Goal: Information Seeking & Learning: Check status

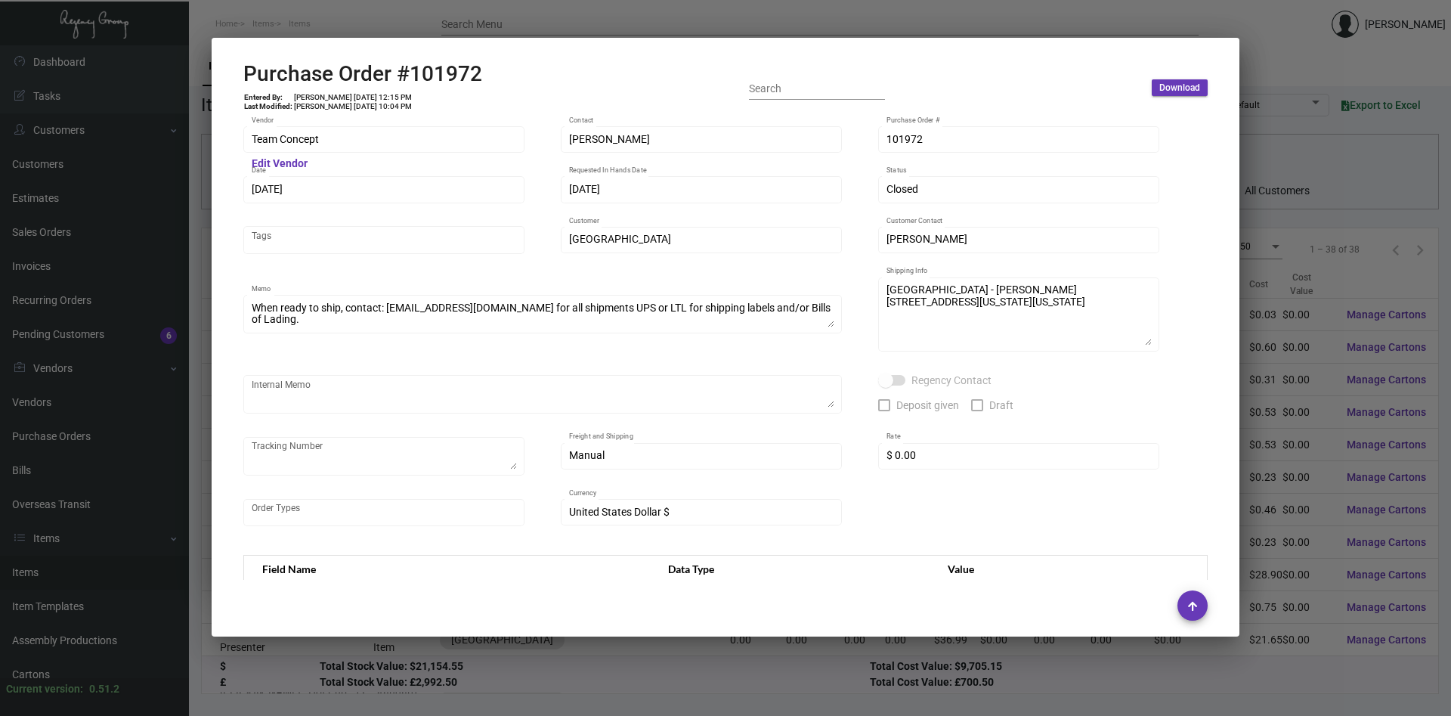
scroll to position [694, 0]
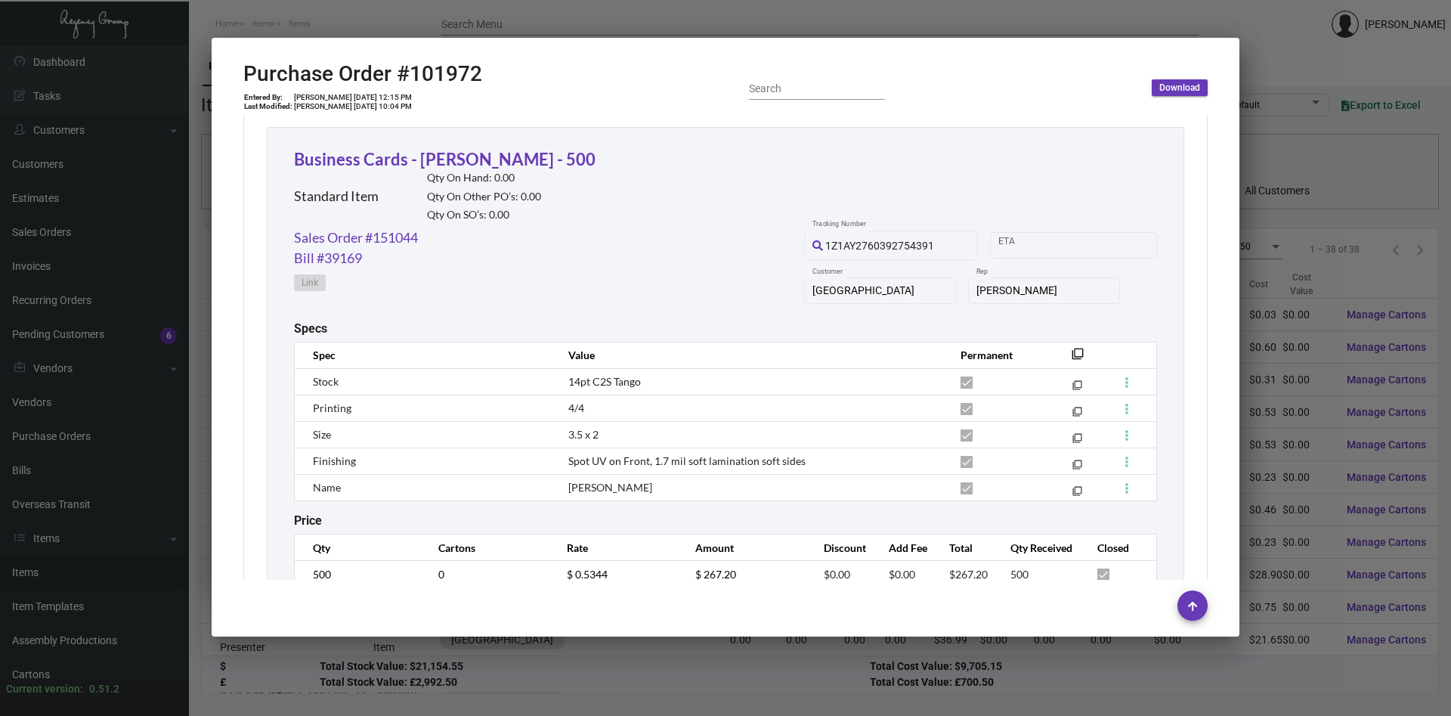
click at [1318, 357] on div at bounding box center [725, 358] width 1451 height 716
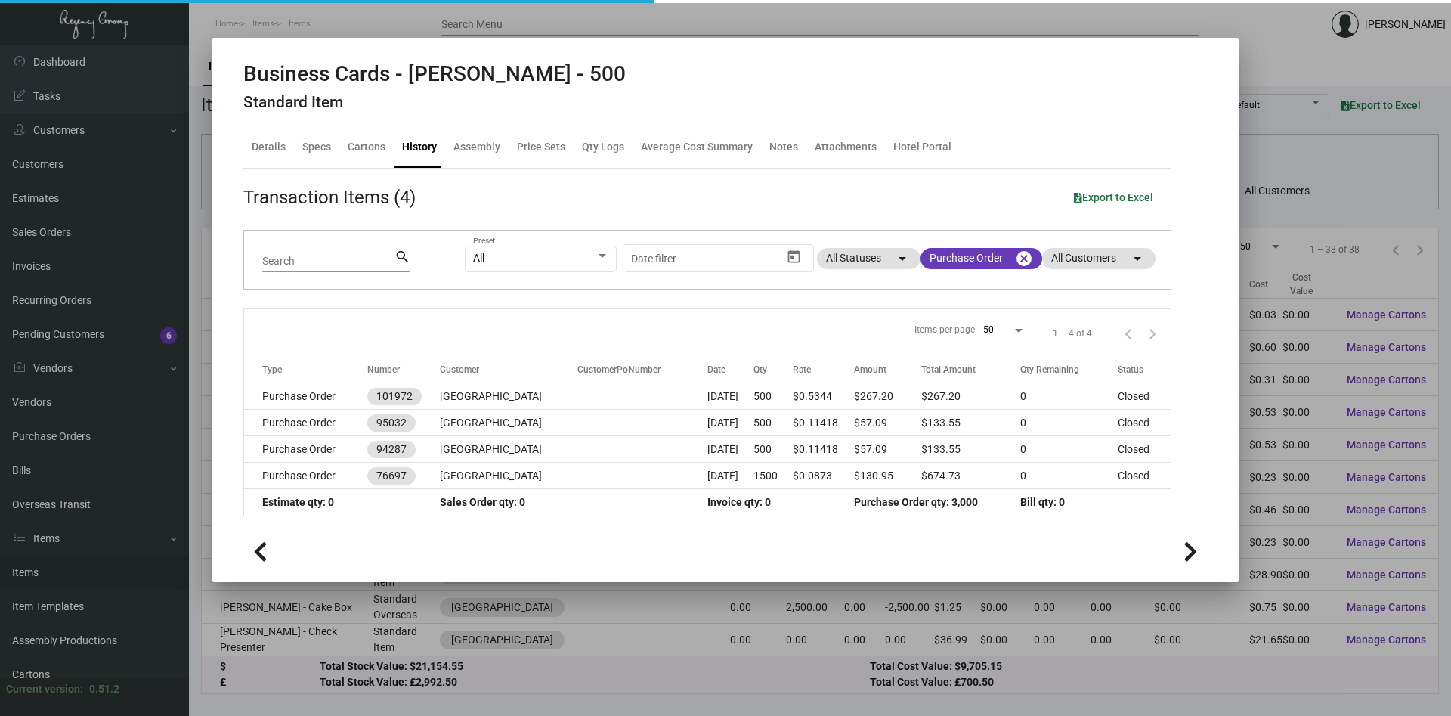
click at [1317, 357] on div at bounding box center [725, 358] width 1451 height 716
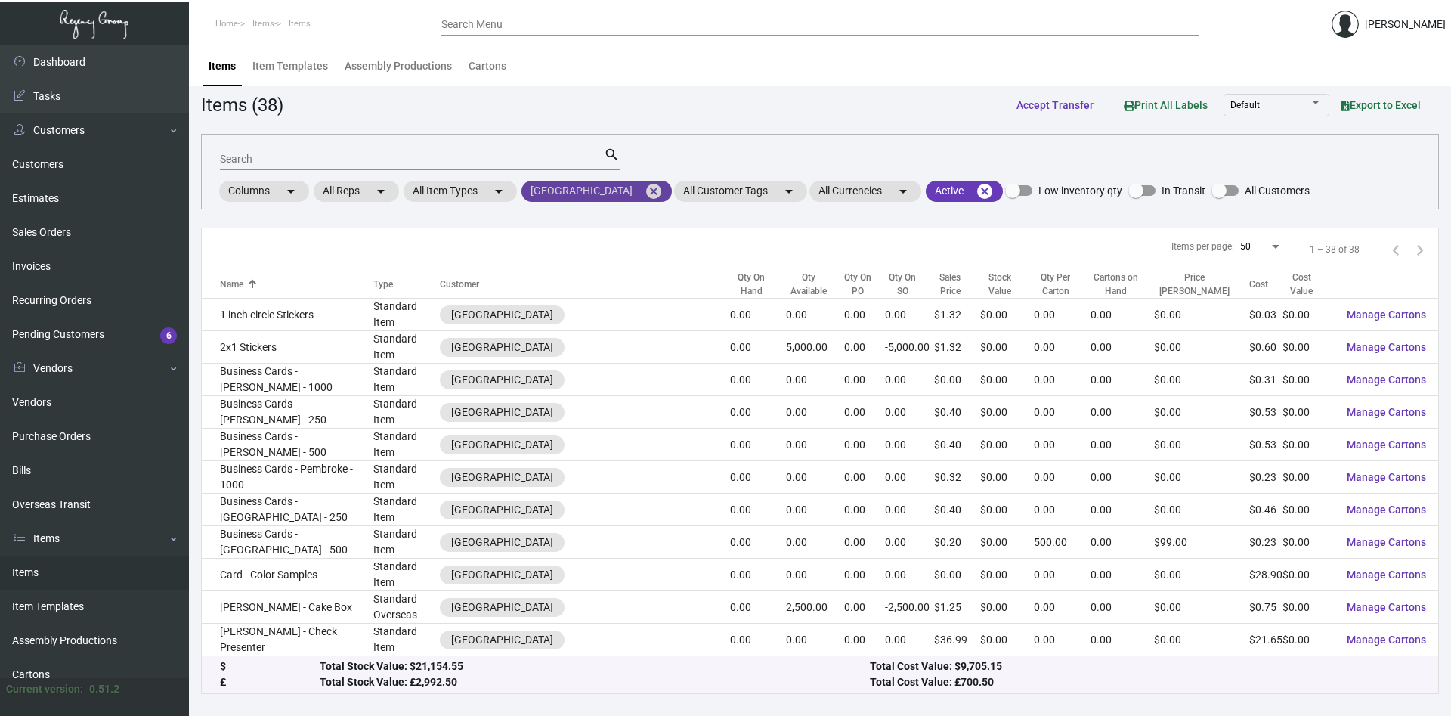
click at [646, 193] on mat-icon "cancel" at bounding box center [654, 191] width 18 height 18
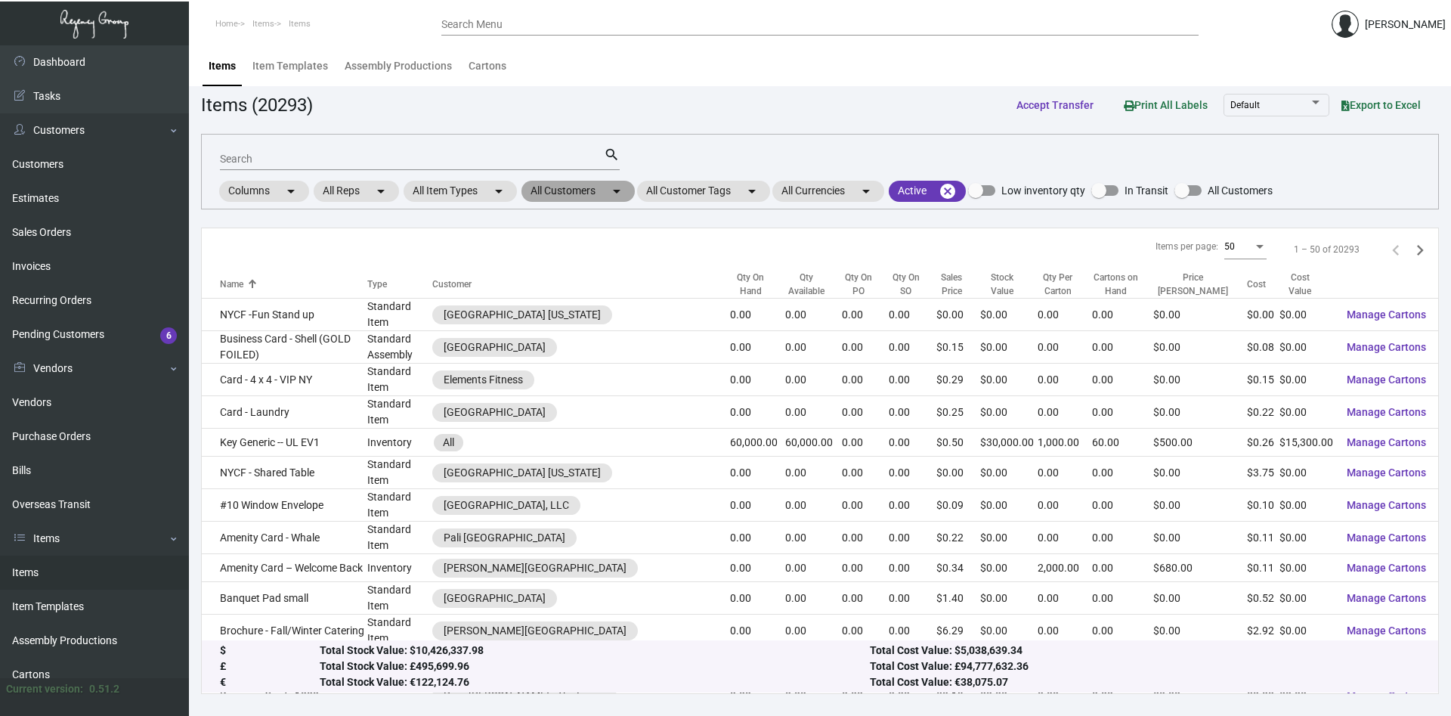
click at [607, 198] on mat-chip "All Customers arrow_drop_down" at bounding box center [577, 191] width 113 height 21
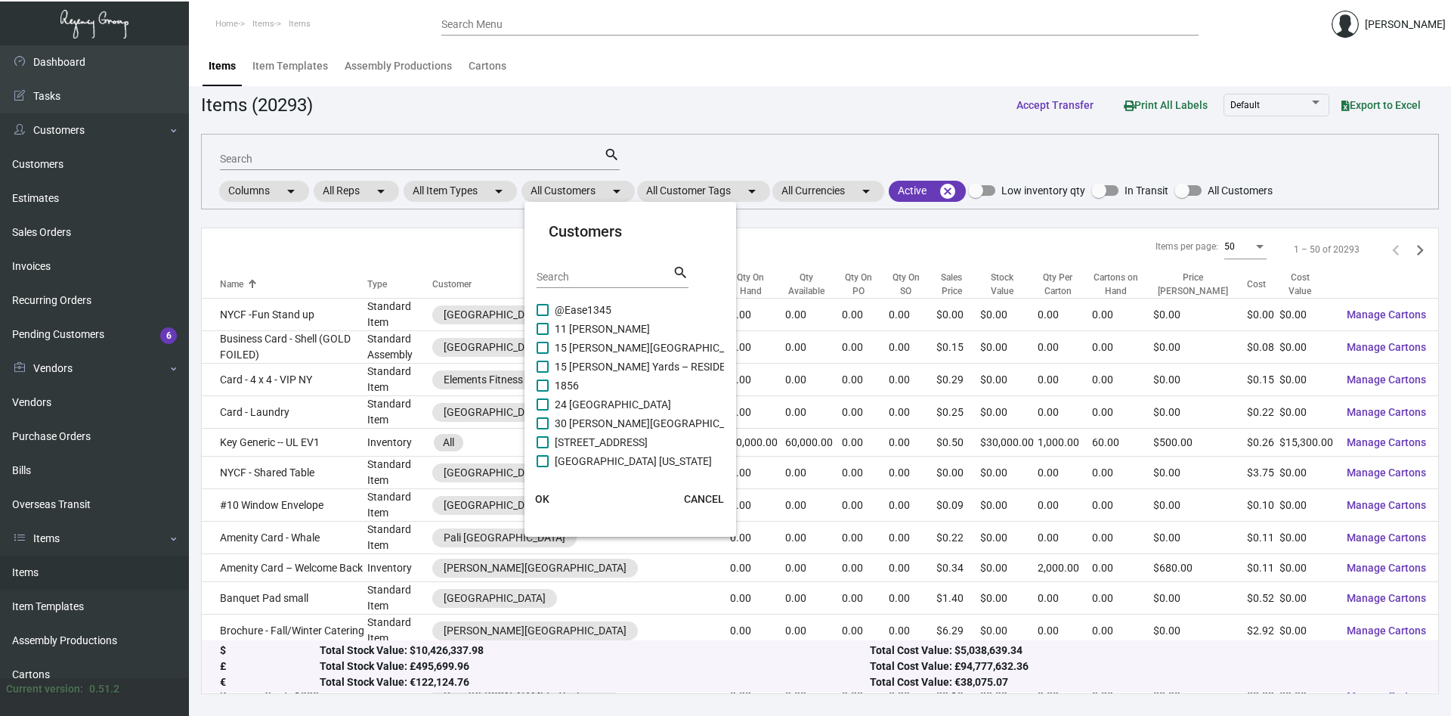
click at [598, 278] on input "Search" at bounding box center [605, 277] width 136 height 12
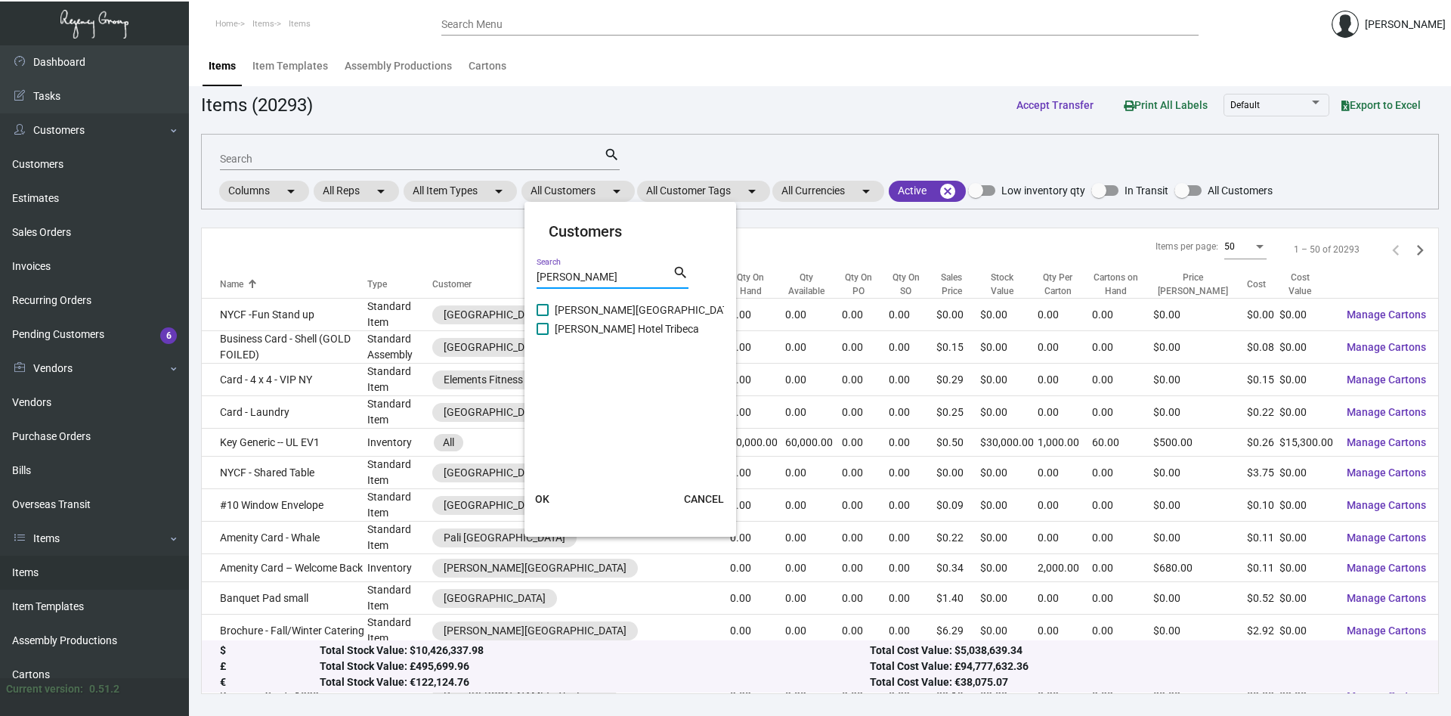
type input "[PERSON_NAME]"
click at [580, 333] on span "[PERSON_NAME] Hotel Tribeca" at bounding box center [627, 329] width 144 height 18
click at [543, 335] on input "[PERSON_NAME] Hotel Tribeca" at bounding box center [542, 335] width 1 height 1
checkbox input "true"
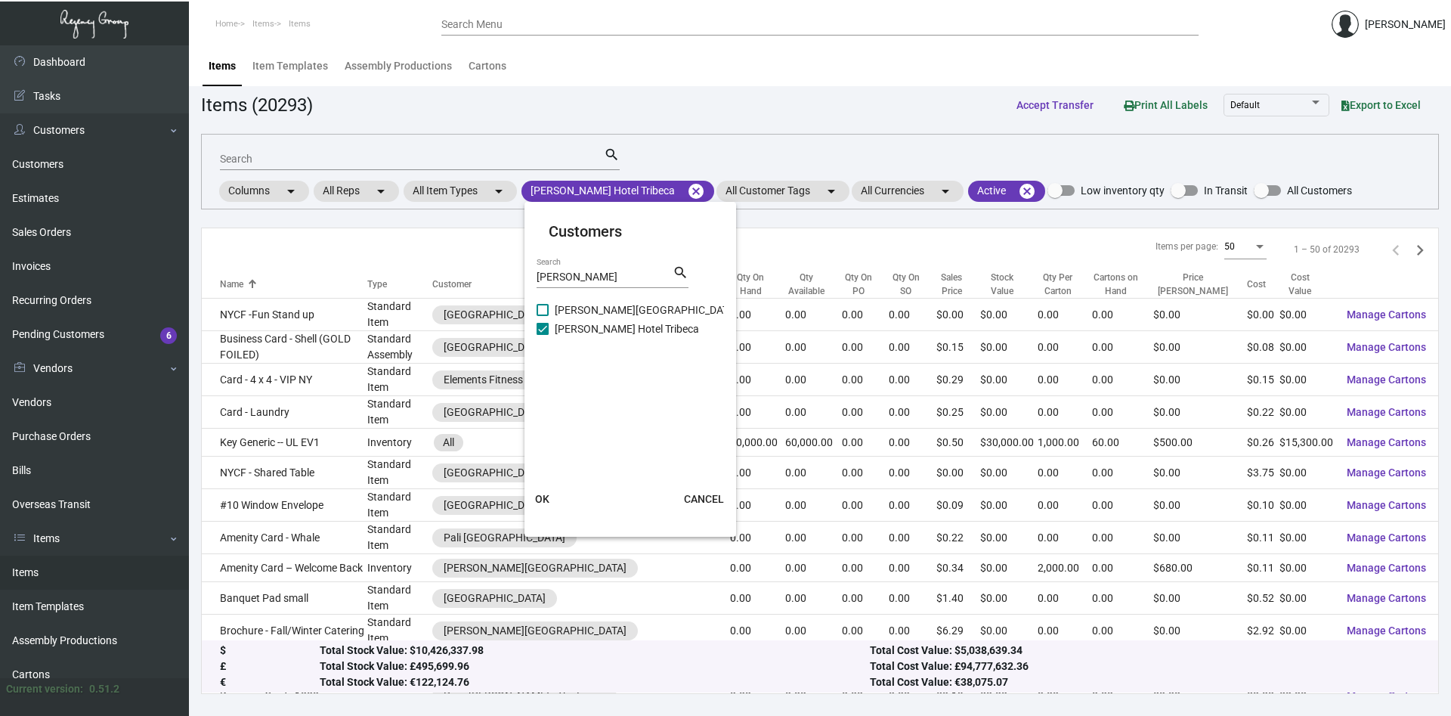
click at [543, 500] on span "OK" at bounding box center [542, 499] width 14 height 12
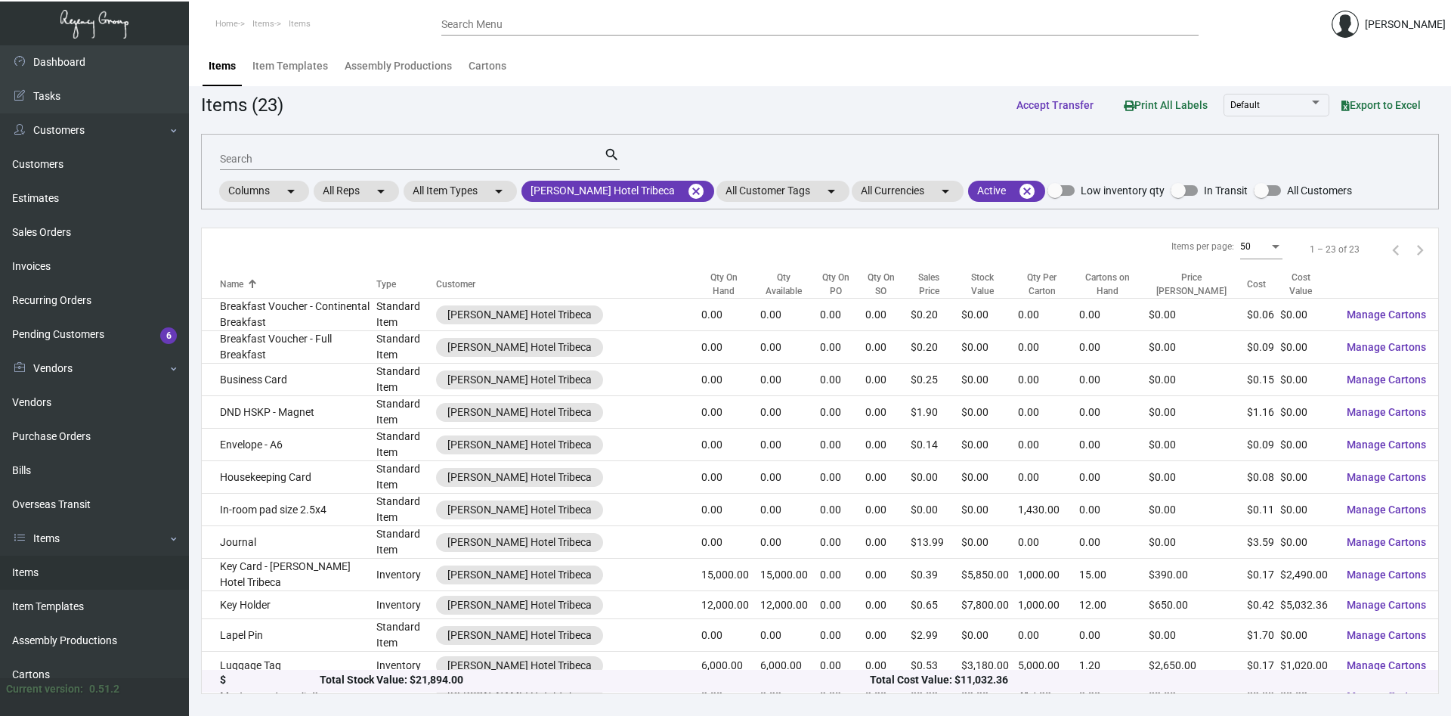
click at [320, 157] on input "Search" at bounding box center [412, 159] width 384 height 12
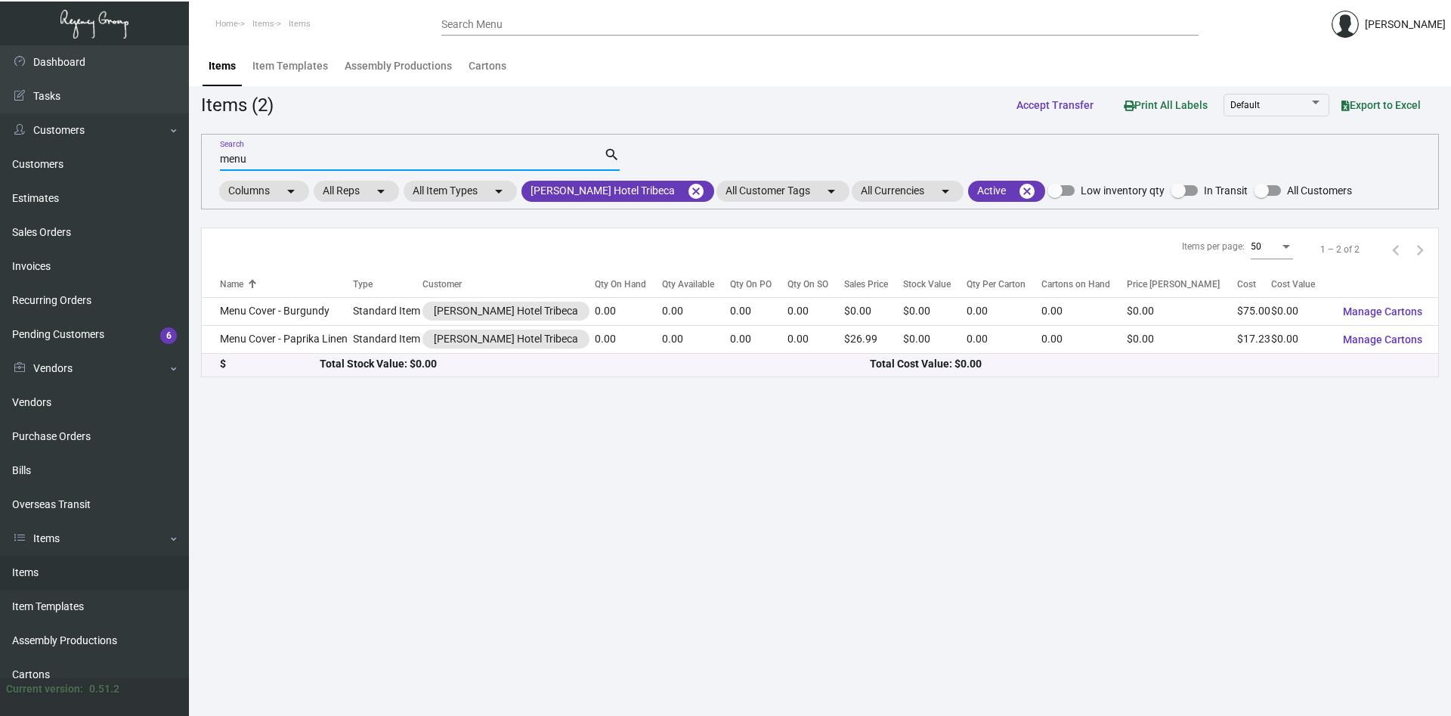
type input "menu"
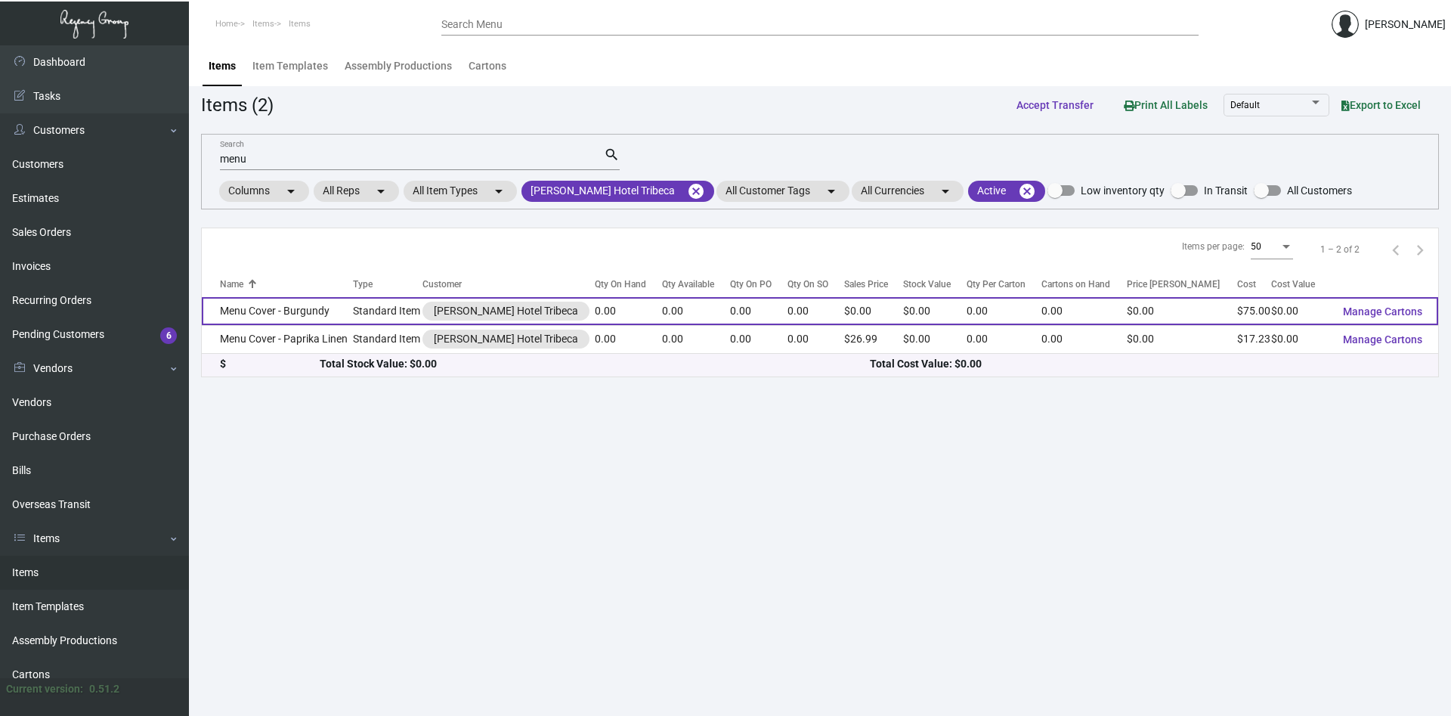
click at [286, 314] on td "Menu Cover - Burgundy" at bounding box center [277, 311] width 151 height 28
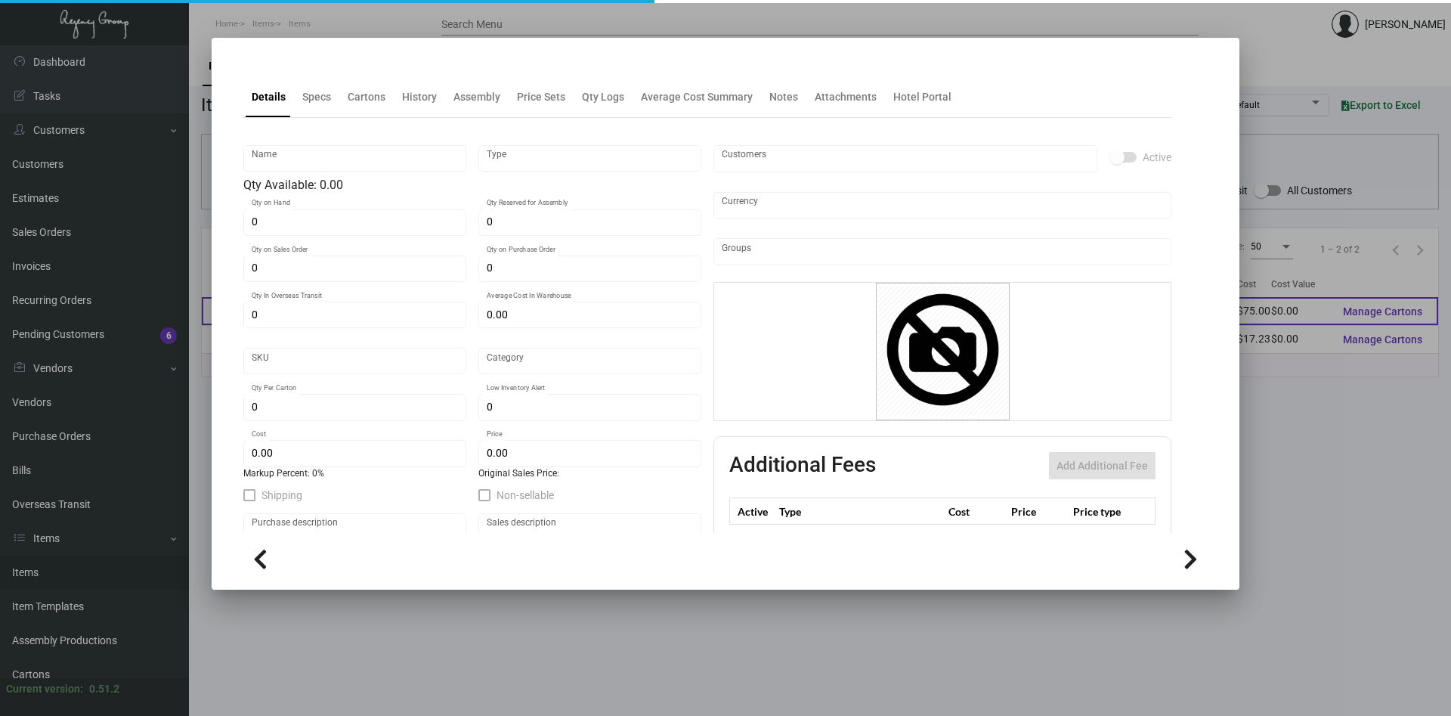
type input "Menu Cover - Burgundy"
type input "Standard Item"
type input "$ 0.00"
type input "WHT-Menu Holders-59"
type input "Standard"
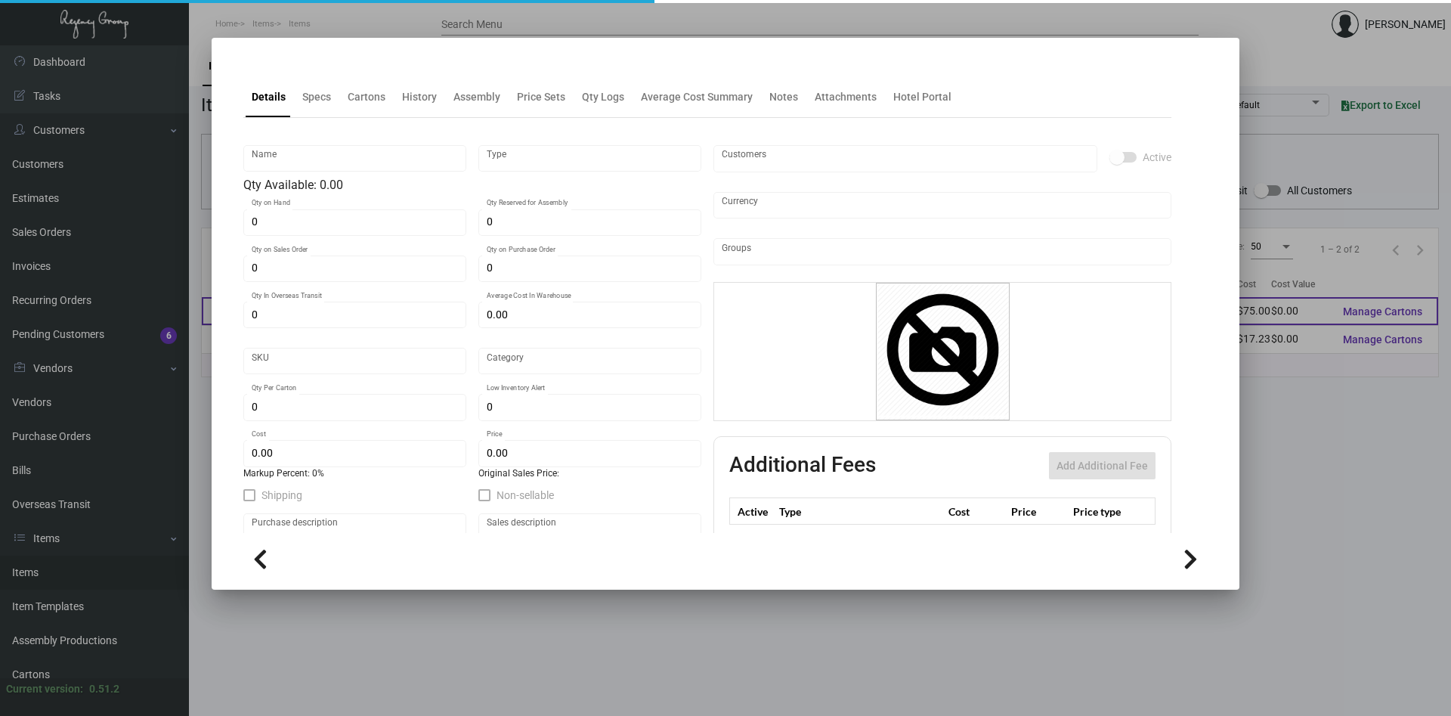
type input "$ 75.00"
type input "$ 0.00"
checkbox input "true"
type input "United States Dollar $"
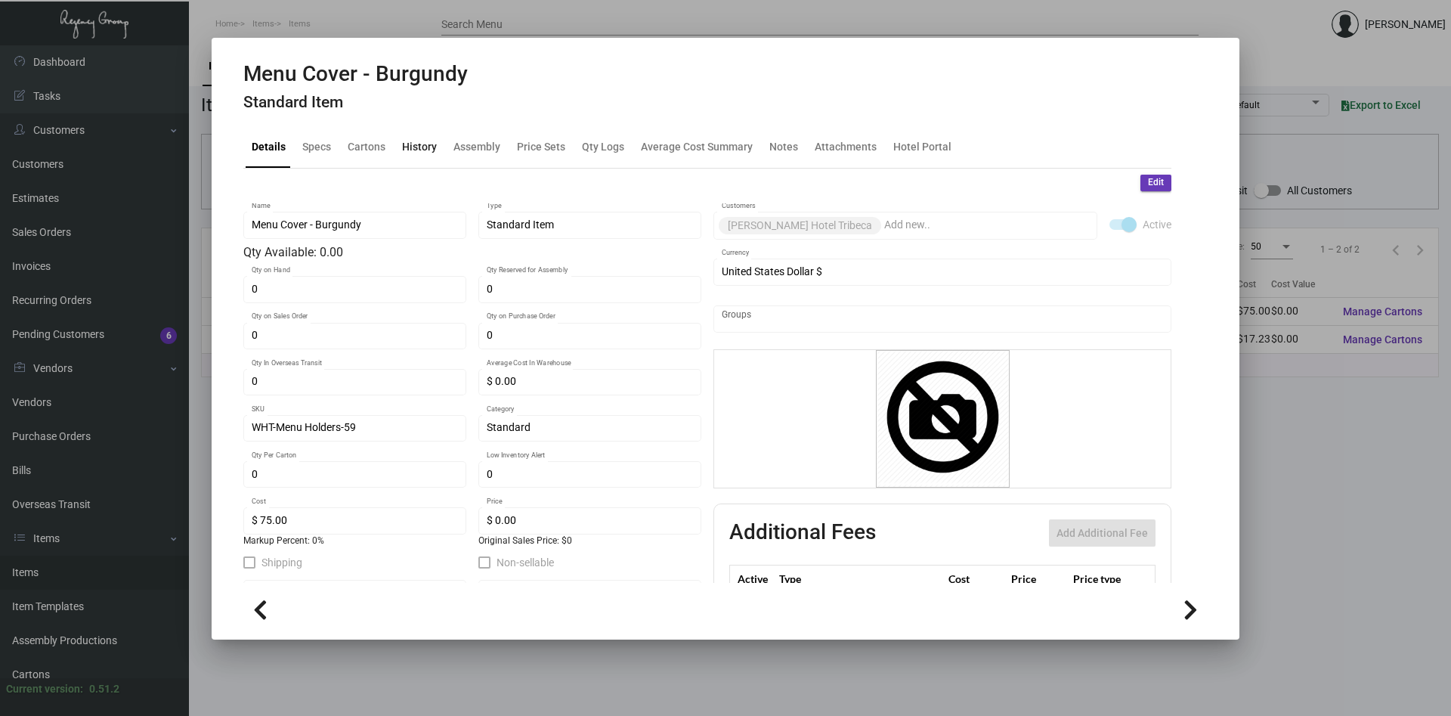
click at [418, 148] on div "History" at bounding box center [419, 147] width 35 height 16
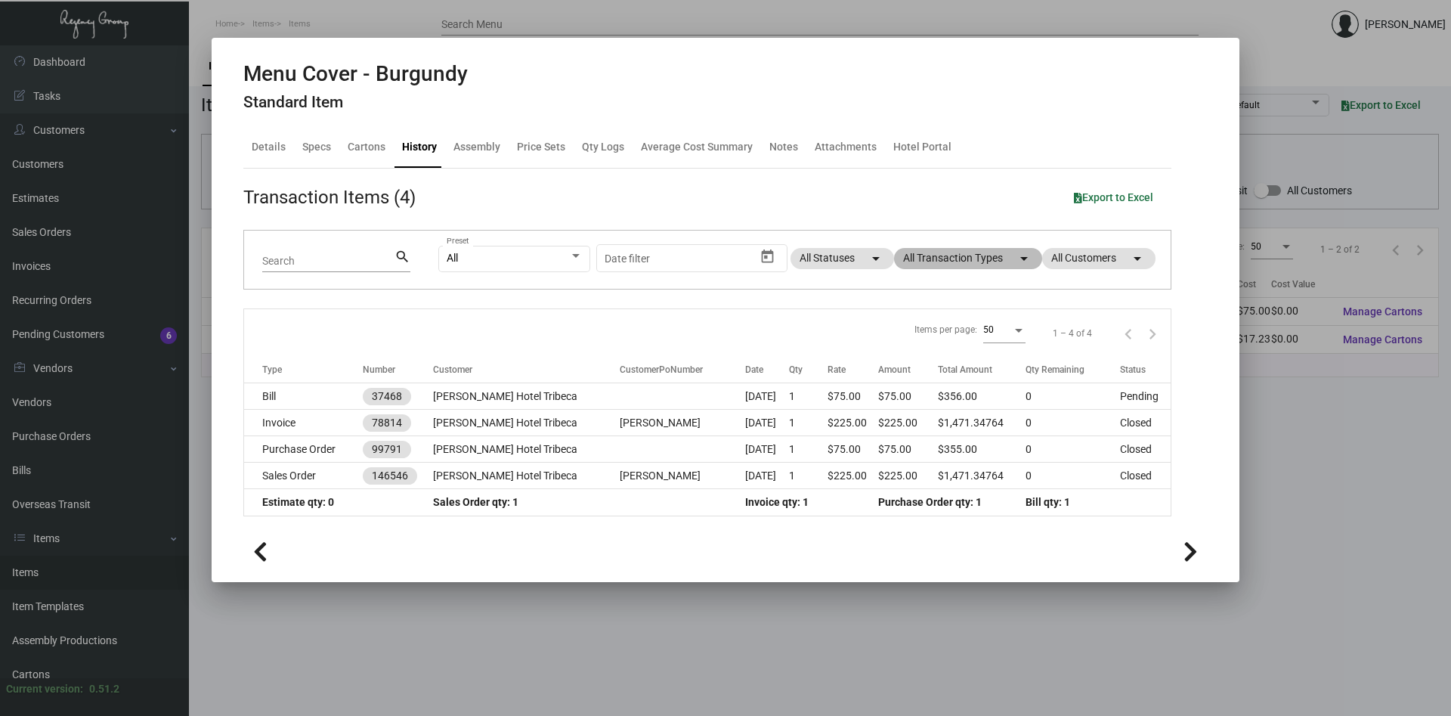
click at [983, 256] on mat-chip "All Transaction Types arrow_drop_down" at bounding box center [968, 258] width 148 height 21
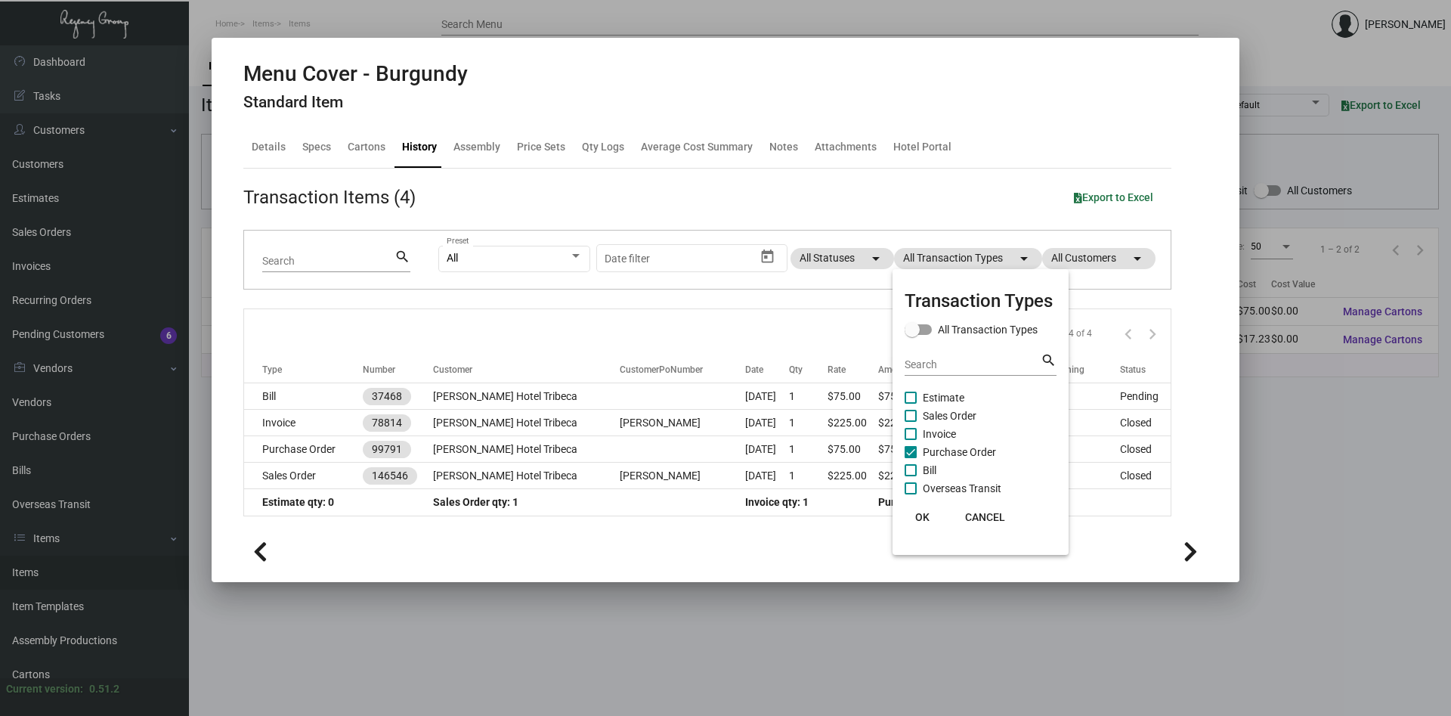
click at [939, 448] on span "Purchase Order" at bounding box center [959, 452] width 73 height 18
click at [911, 458] on input "Purchase Order" at bounding box center [910, 458] width 1 height 1
click at [939, 448] on span "Purchase Order" at bounding box center [959, 452] width 73 height 18
click at [911, 458] on input "Purchase Order" at bounding box center [910, 458] width 1 height 1
checkbox input "true"
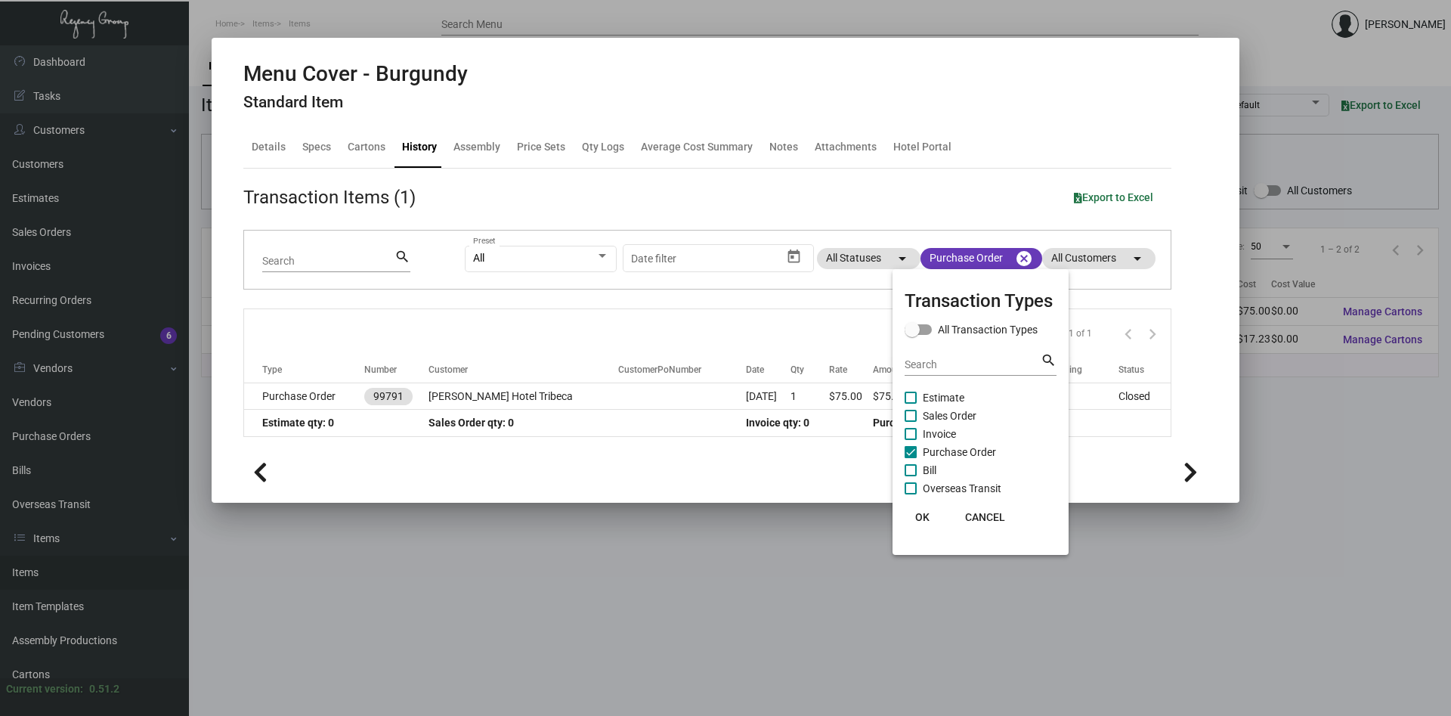
click at [924, 518] on span "OK" at bounding box center [922, 517] width 14 height 12
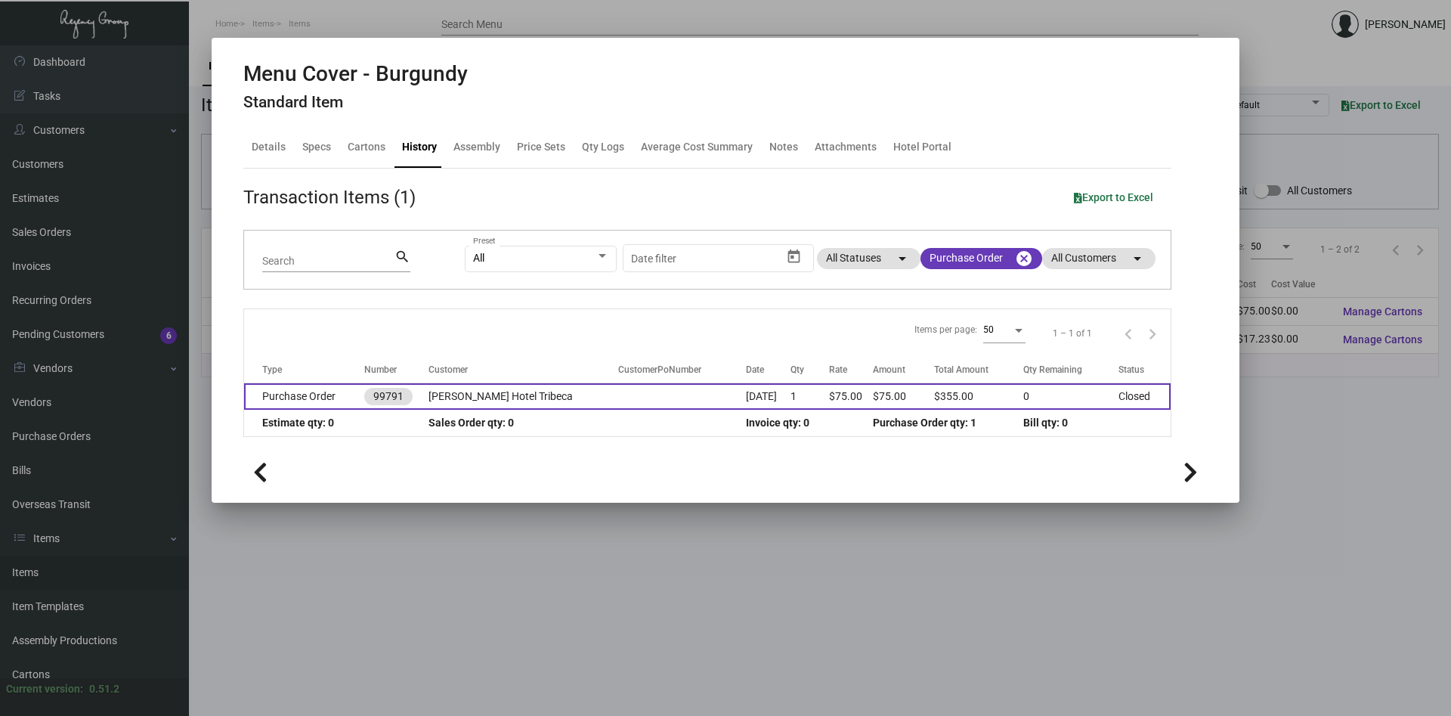
click at [526, 396] on td "[PERSON_NAME] Hotel Tribeca" at bounding box center [524, 396] width 190 height 26
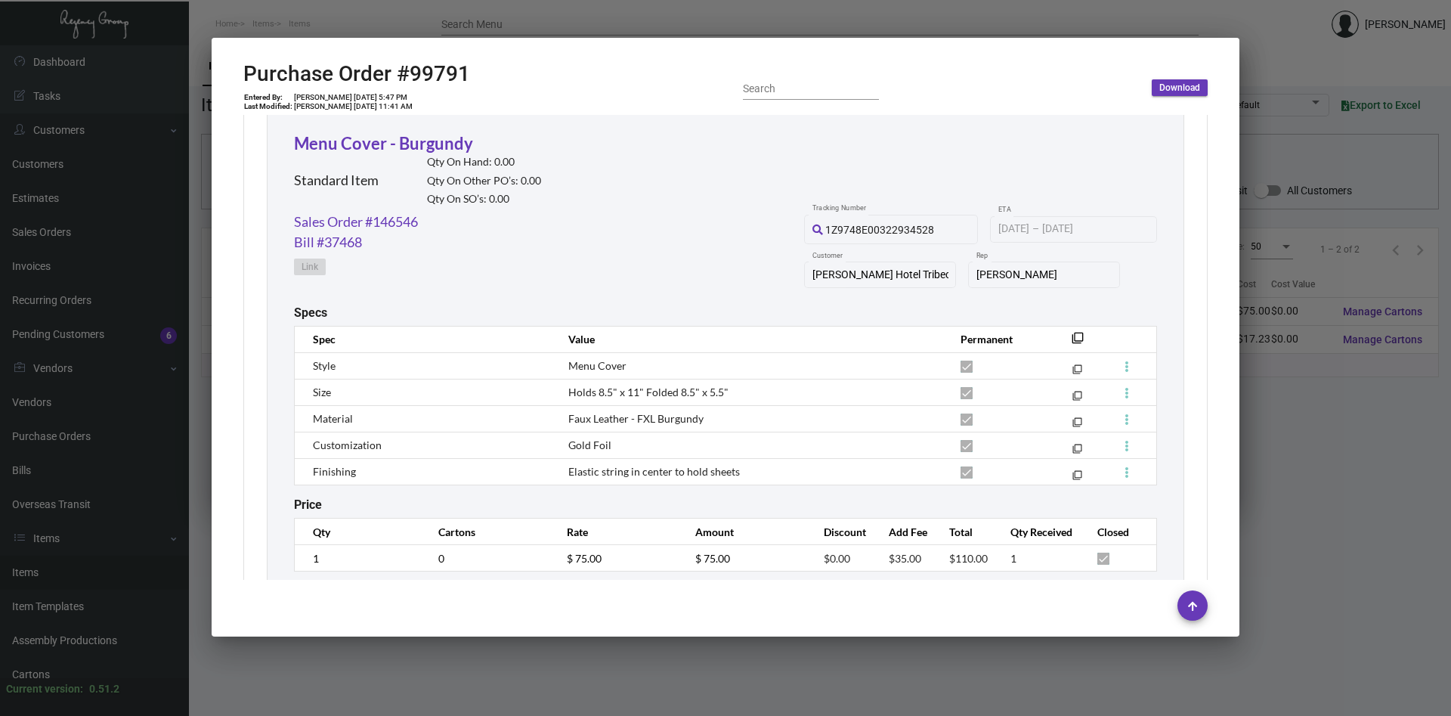
scroll to position [771, 0]
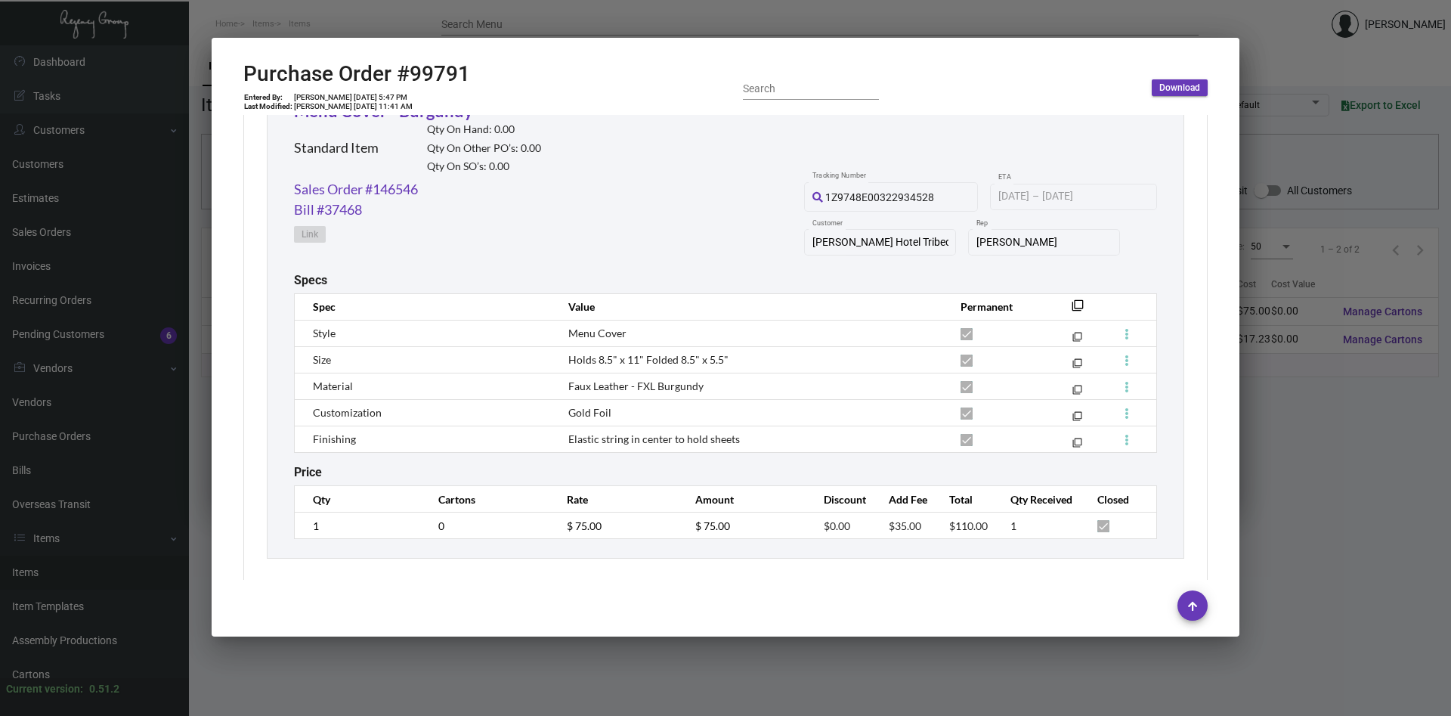
click at [1348, 433] on div at bounding box center [725, 358] width 1451 height 716
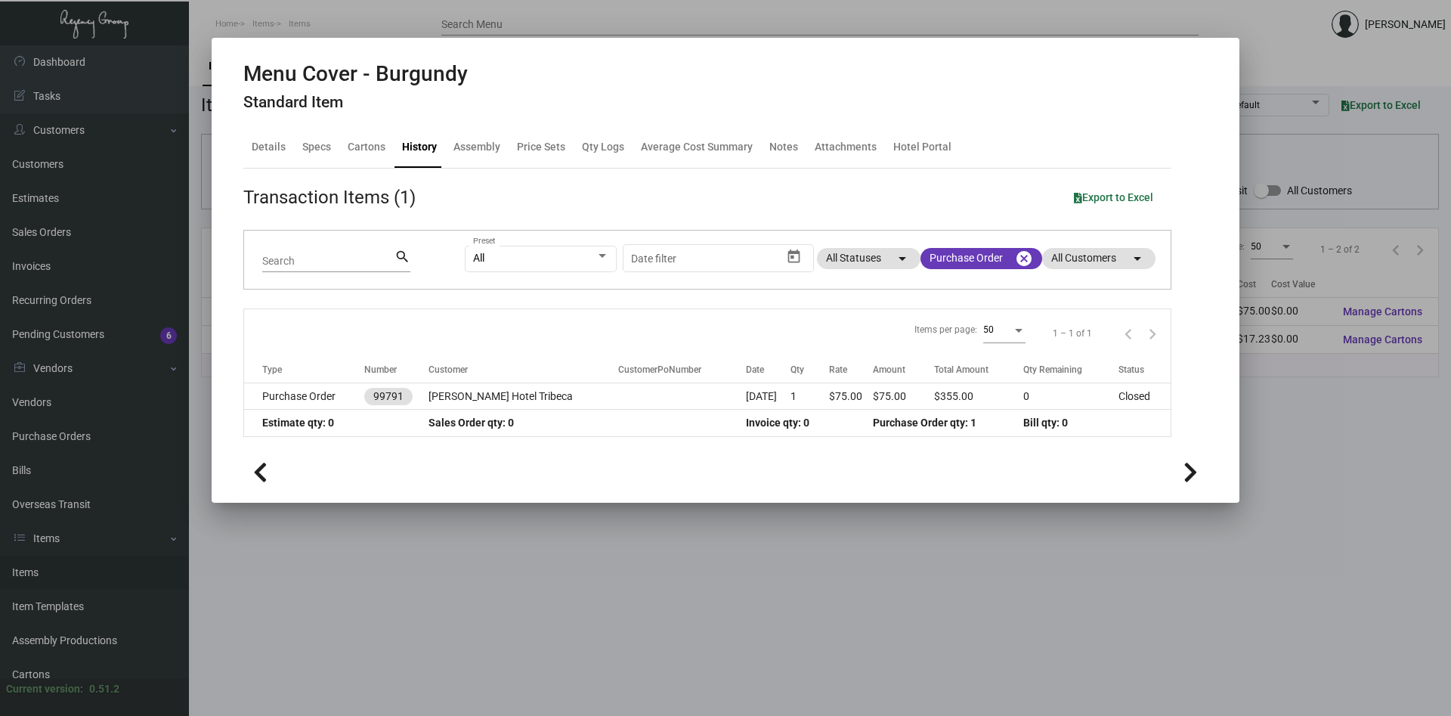
click at [1335, 427] on div at bounding box center [725, 358] width 1451 height 716
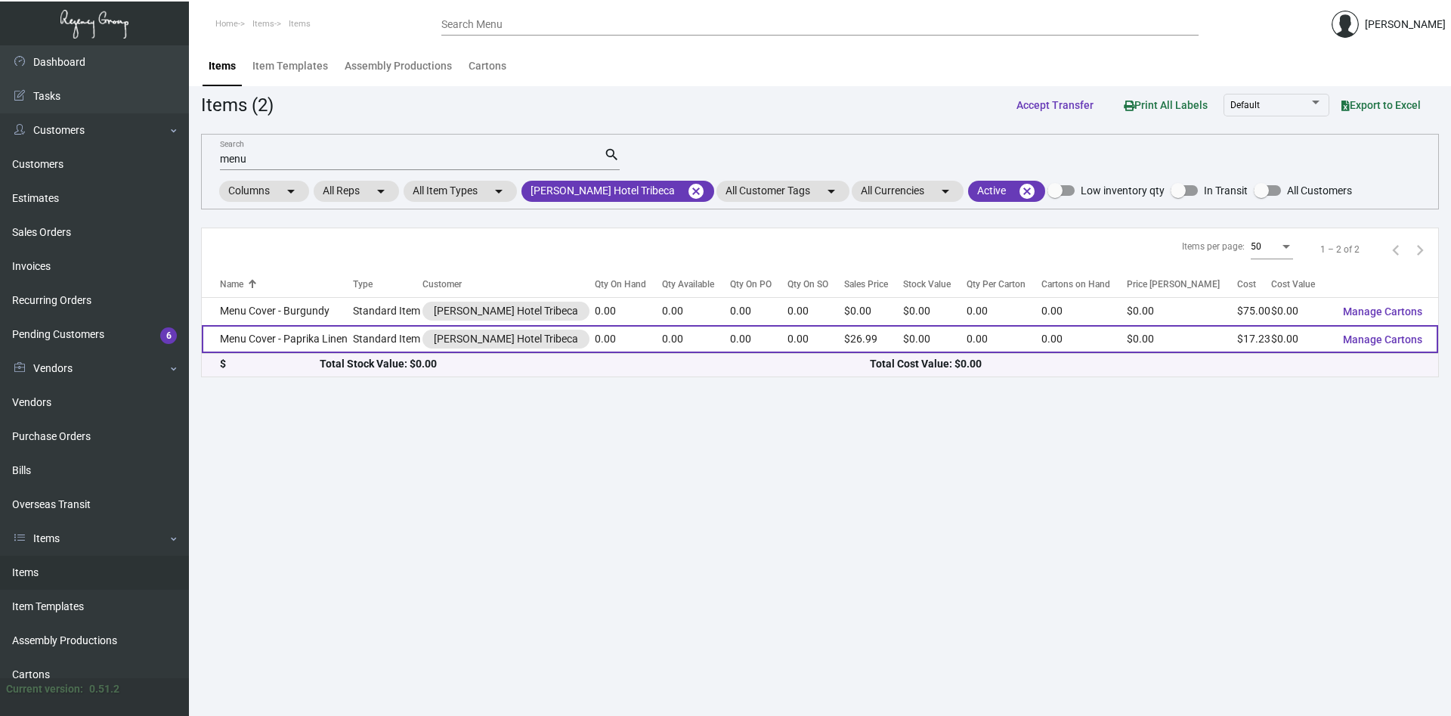
click at [340, 340] on td "Menu Cover - Paprika Linen" at bounding box center [277, 339] width 151 height 28
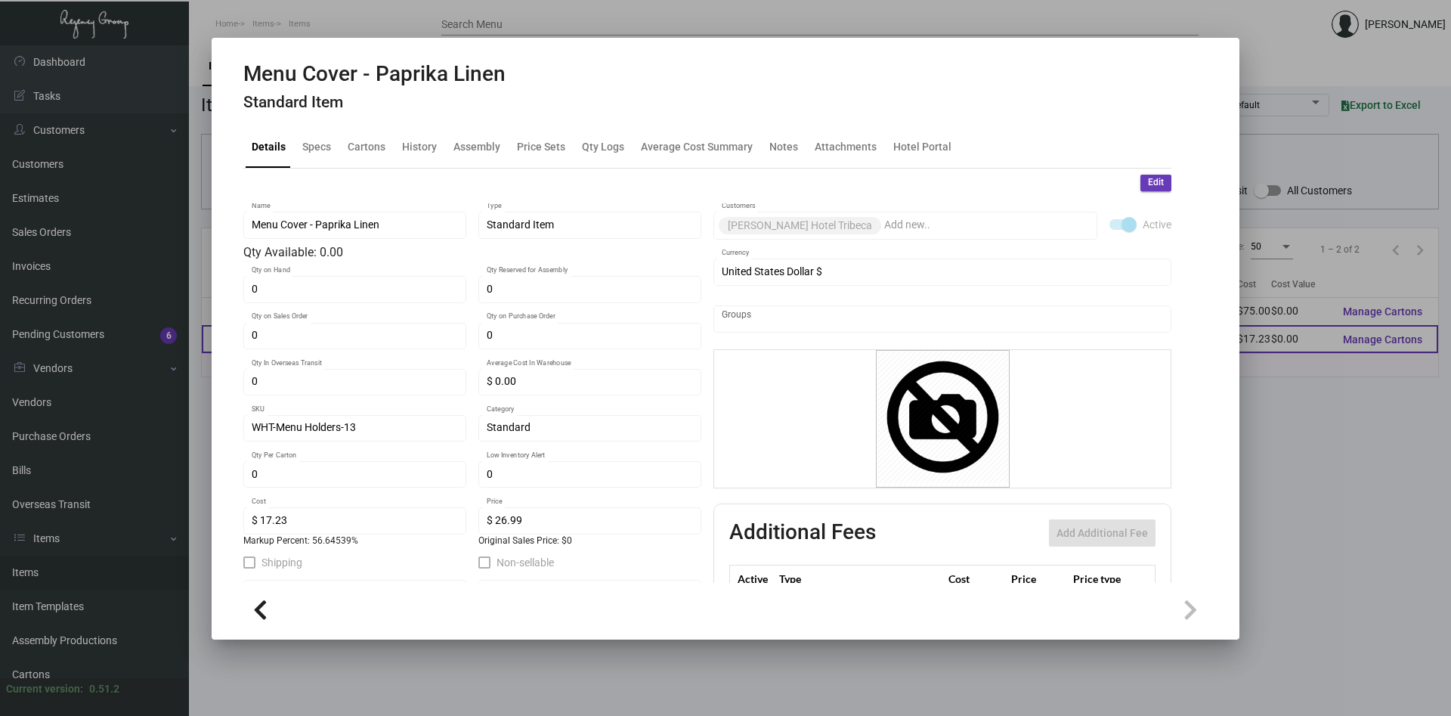
click at [339, 339] on div "Menu Cover - Paprika Linen Name Standard Item Type Qty Available: 0.00 0 Qty on…" at bounding box center [472, 474] width 458 height 543
click at [419, 145] on div "History" at bounding box center [419, 147] width 35 height 16
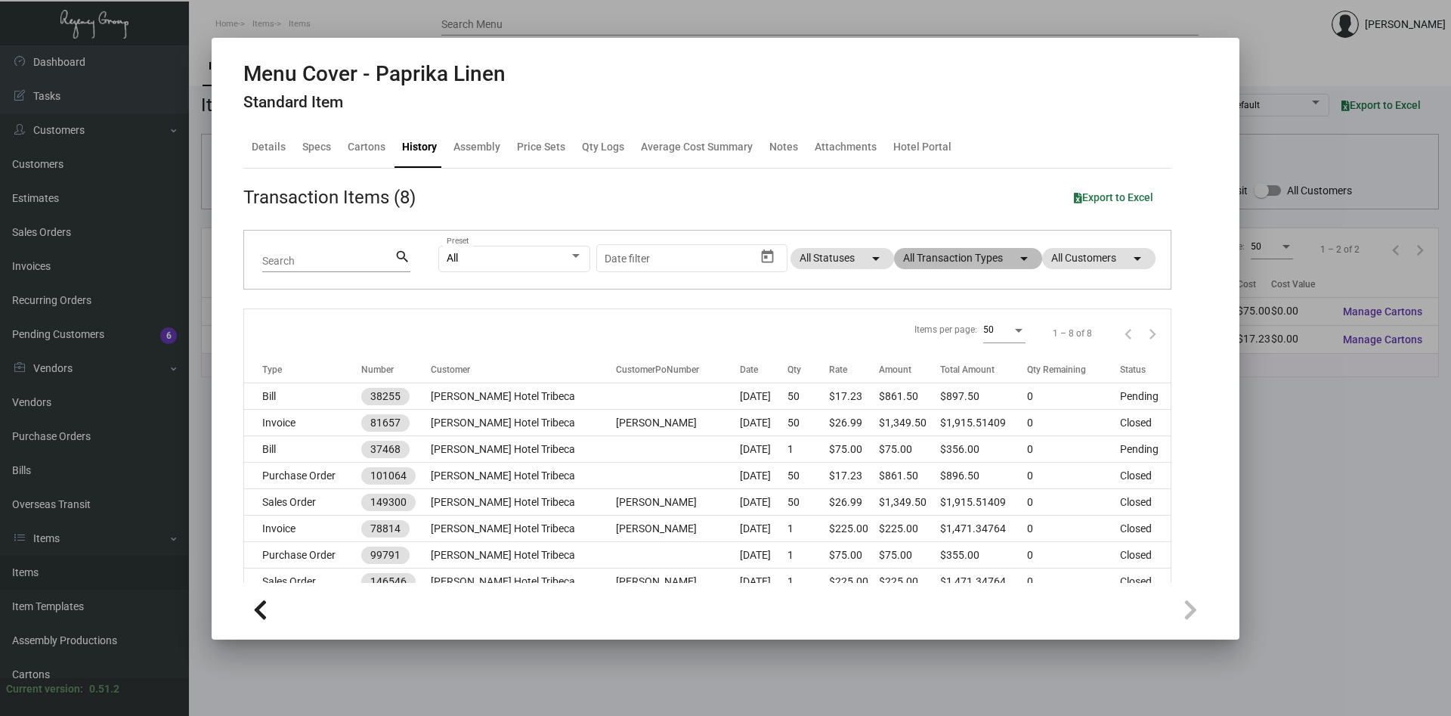
click at [1004, 259] on mat-chip "All Transaction Types arrow_drop_down" at bounding box center [968, 258] width 148 height 21
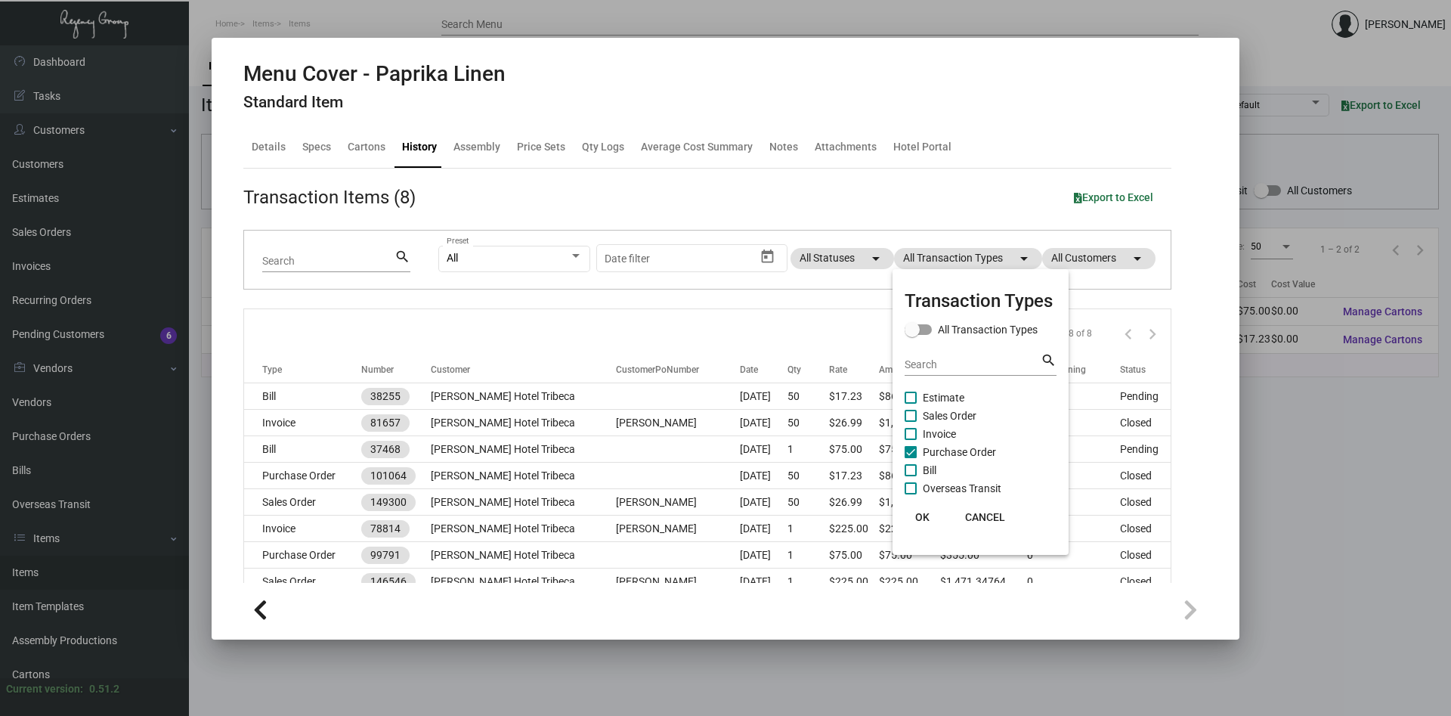
click at [935, 450] on span "Purchase Order" at bounding box center [959, 452] width 73 height 18
click at [911, 458] on input "Purchase Order" at bounding box center [910, 458] width 1 height 1
click at [935, 450] on span "Purchase Order" at bounding box center [959, 452] width 73 height 18
click at [911, 458] on input "Purchase Order" at bounding box center [910, 458] width 1 height 1
checkbox input "true"
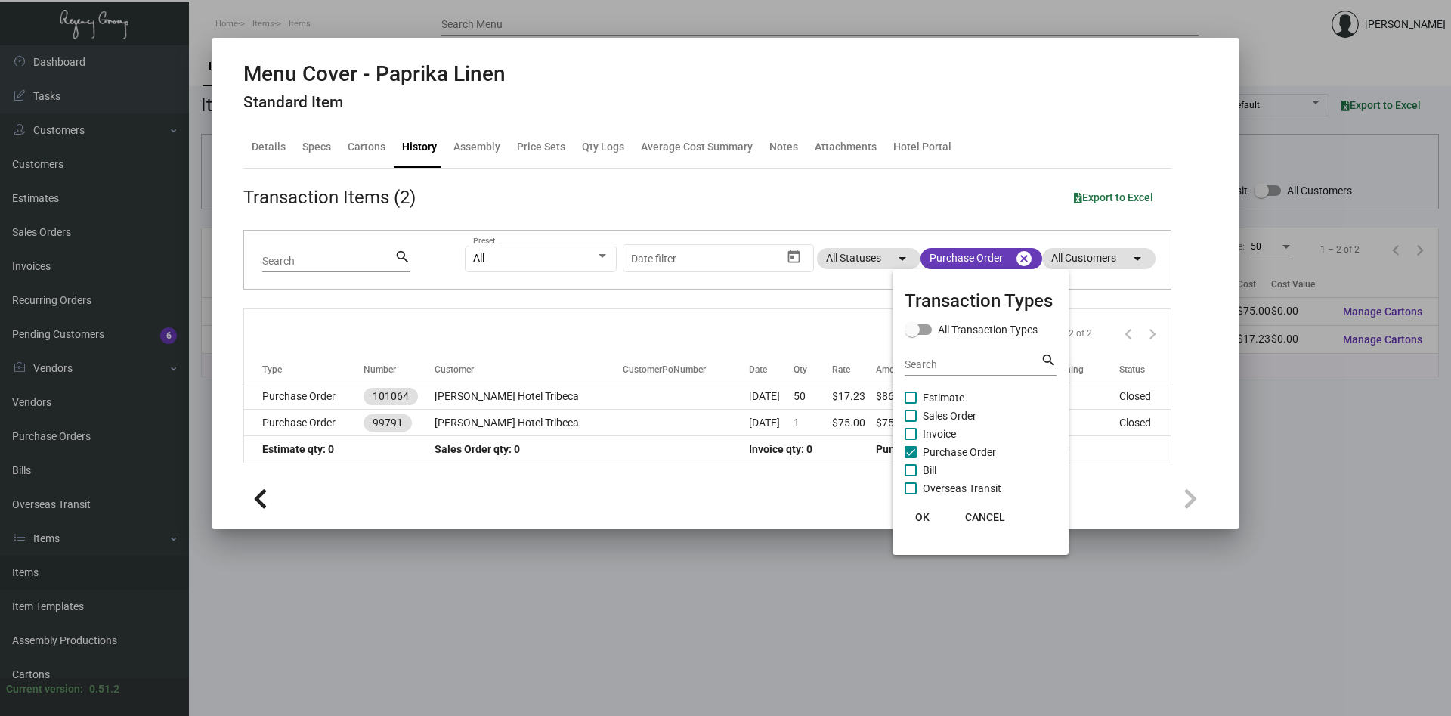
click at [924, 519] on span "OK" at bounding box center [922, 517] width 14 height 12
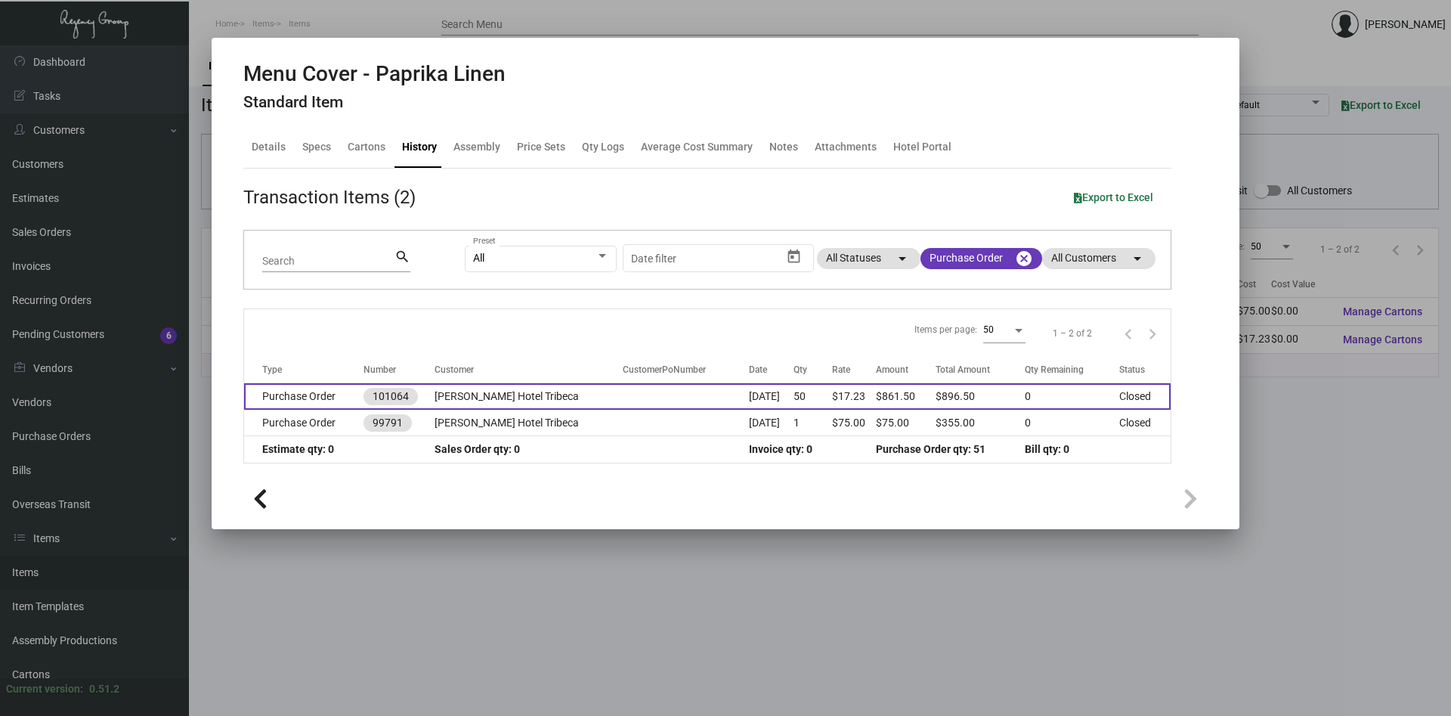
click at [494, 395] on td "[PERSON_NAME] Hotel Tribeca" at bounding box center [529, 396] width 188 height 26
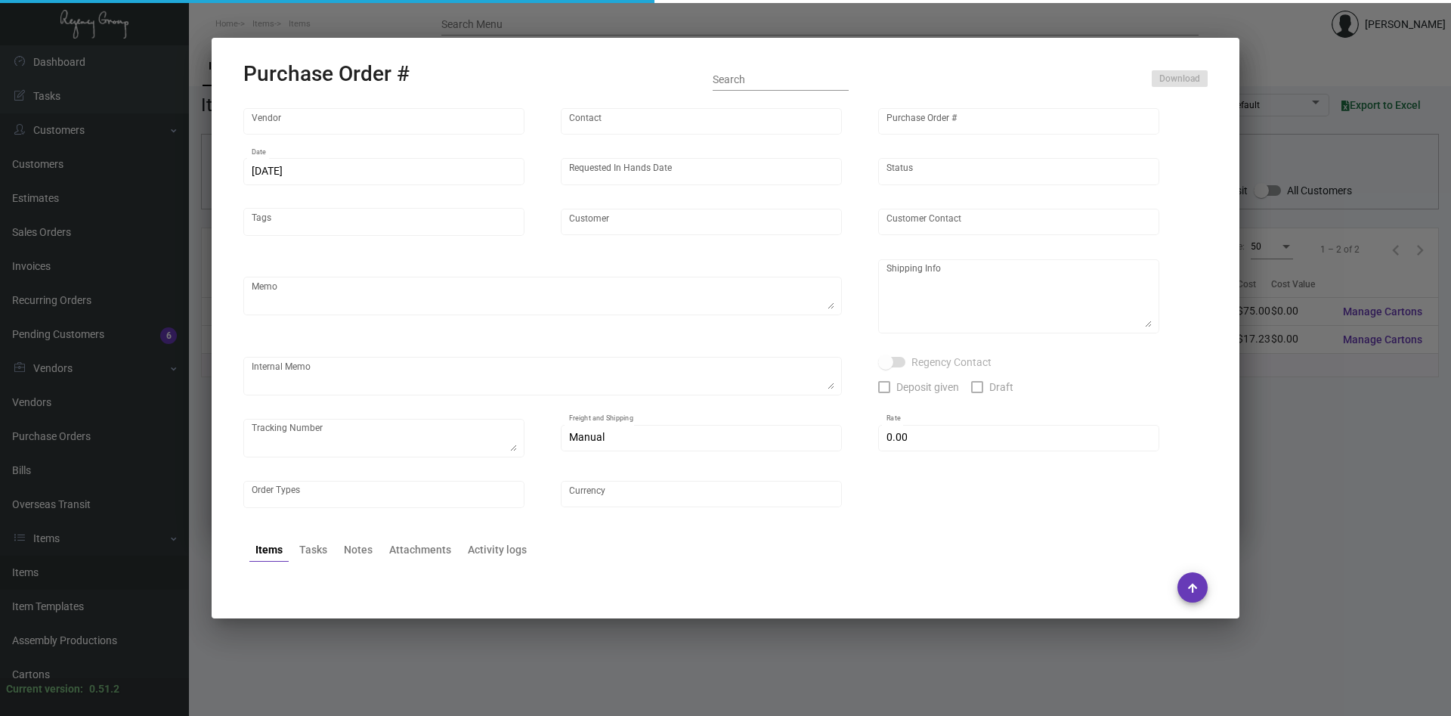
type input "Brandmuscle"
type input "[PERSON_NAME]"
type input "101064"
type input "[DATE]"
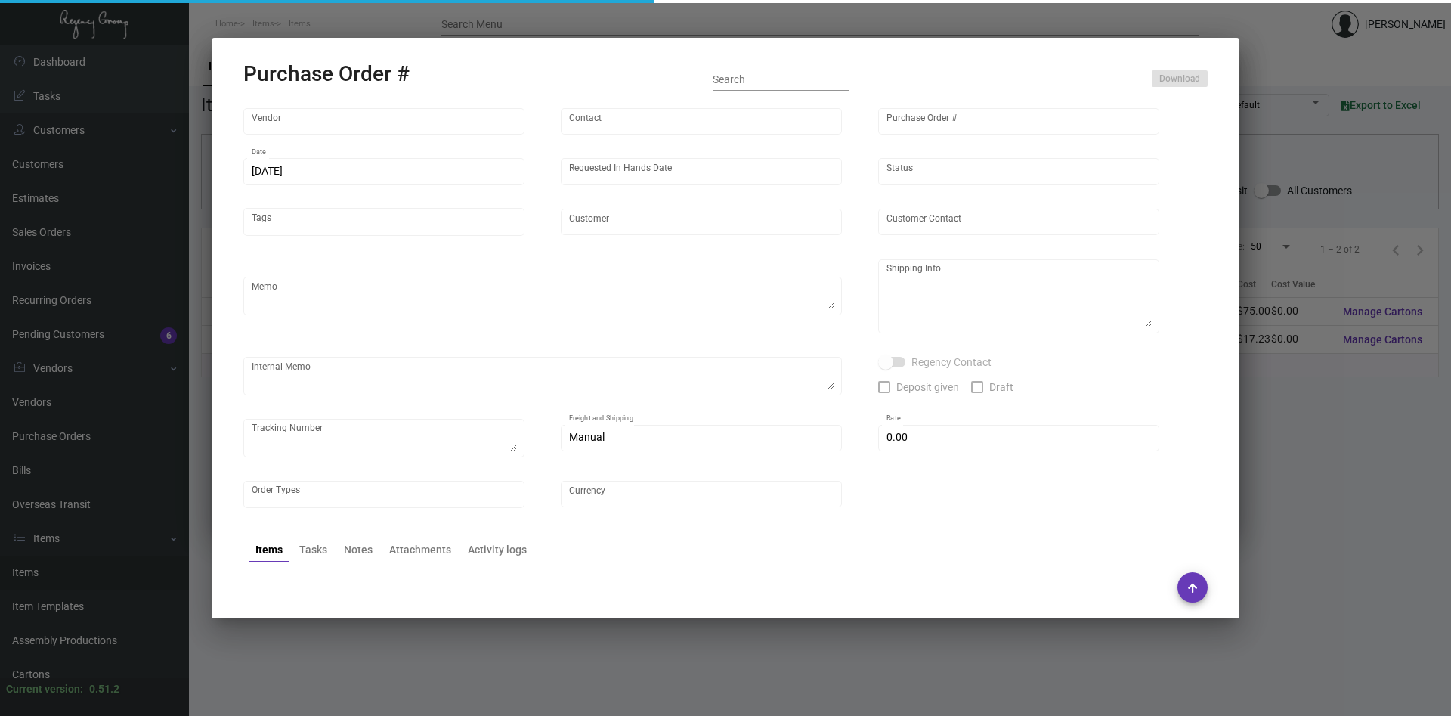
type input "[PERSON_NAME] Hotel Tribeca"
type input "[PERSON_NAME]"
type textarea "Reorder - Purchase Order #99791 ***PN;Y THE PAPRIKA LINEN*** BLIND SHIP ON UPS#…"
type textarea "[PERSON_NAME] Hotel Tribeca - [PERSON_NAME] [STREET_ADDRESS][PERSON_NAME][US_ST…"
type input "$ 0.00"
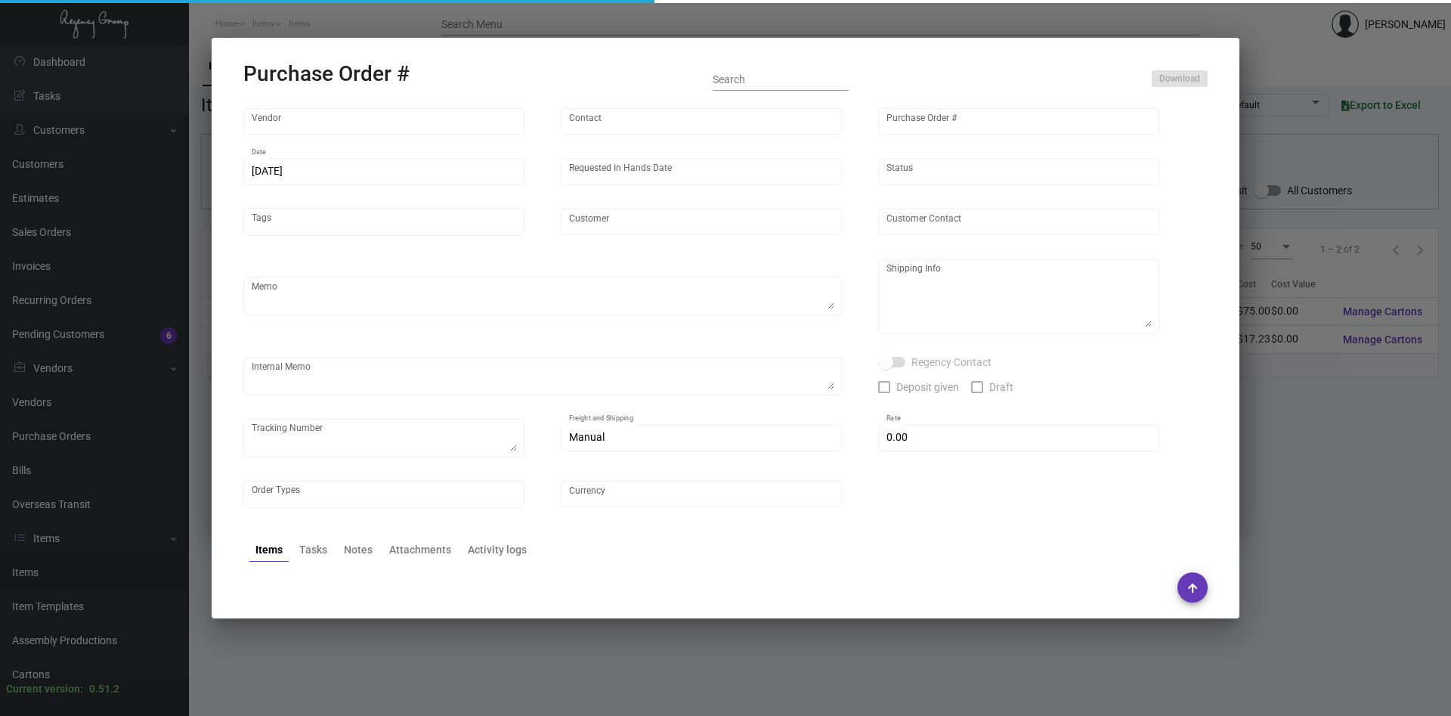
type input "United States Dollar $"
